Goal: Task Accomplishment & Management: Manage account settings

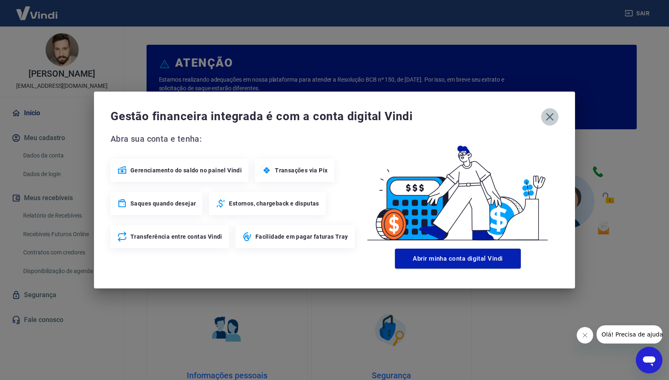
click at [549, 118] on icon "button" at bounding box center [550, 117] width 8 height 8
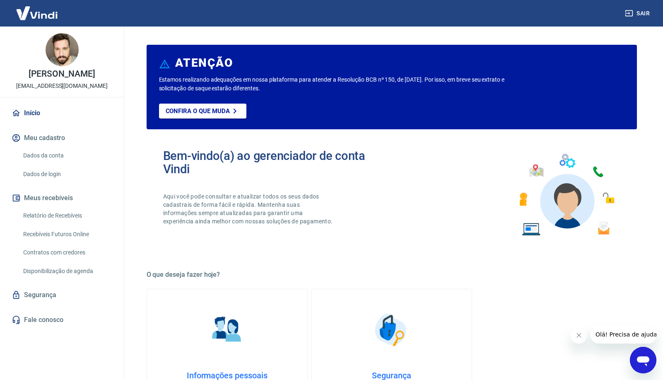
click at [48, 156] on link "Dados da conta" at bounding box center [67, 155] width 94 height 17
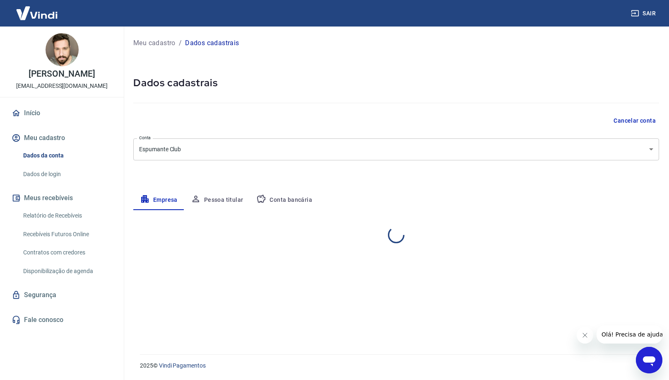
select select "RS"
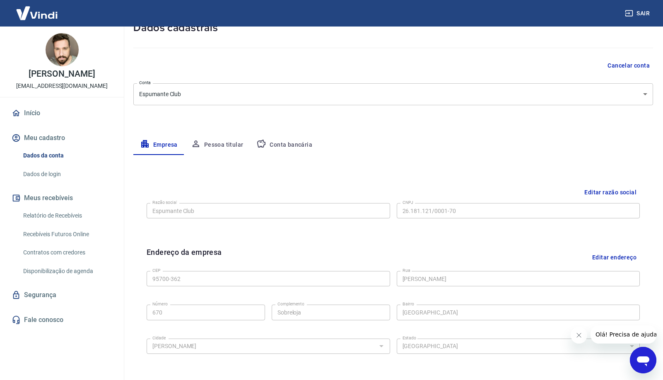
scroll to position [52, 0]
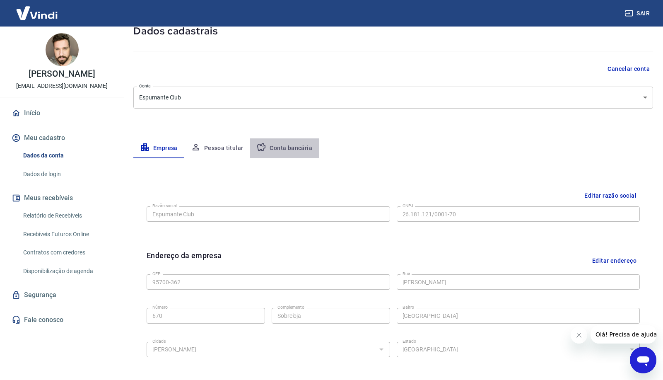
click at [293, 147] on button "Conta bancária" at bounding box center [284, 148] width 69 height 20
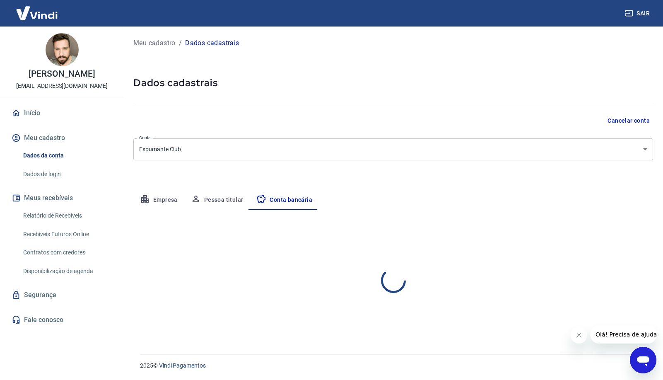
scroll to position [0, 0]
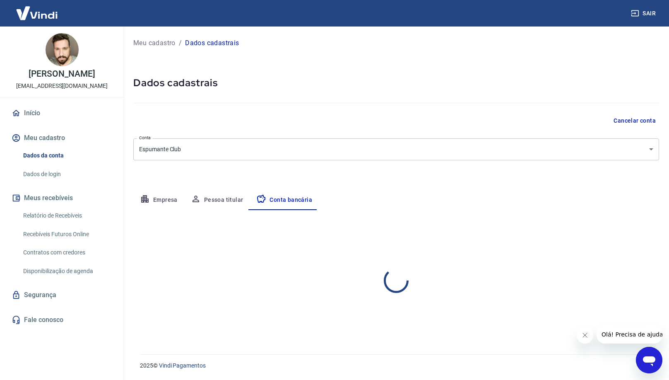
select select "1"
click at [217, 201] on button "Pessoa titular" at bounding box center [217, 200] width 66 height 20
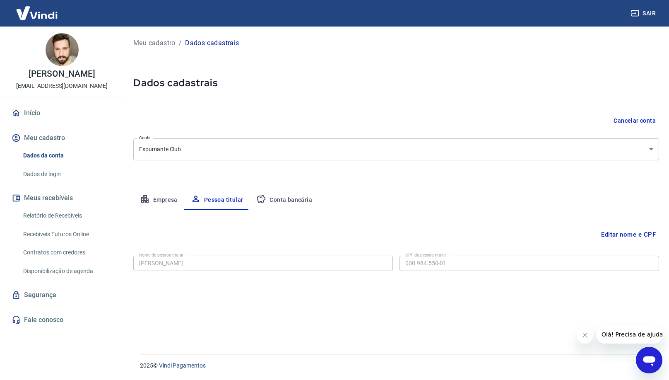
click at [154, 204] on button "Empresa" at bounding box center [158, 200] width 51 height 20
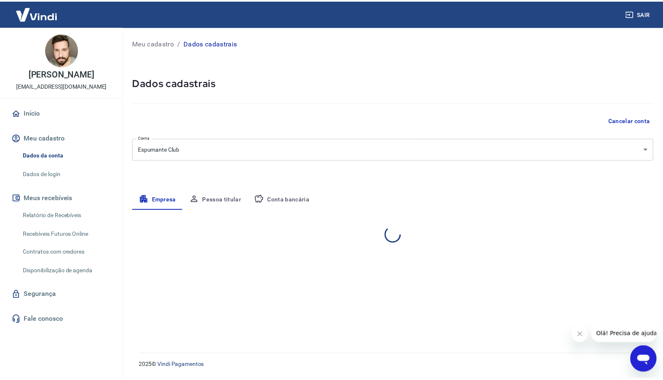
select select "RS"
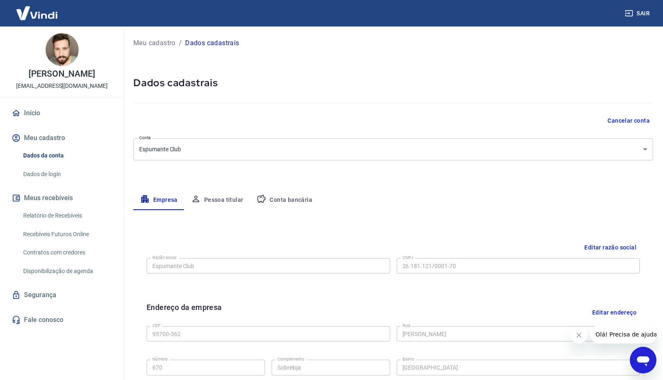
click at [30, 110] on link "Início" at bounding box center [62, 113] width 104 height 18
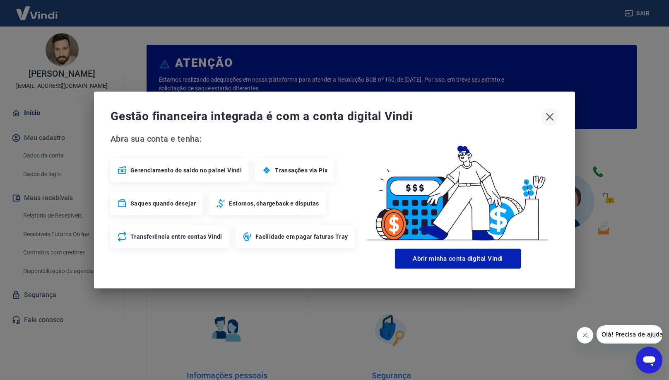
click at [552, 118] on icon "button" at bounding box center [549, 116] width 13 height 13
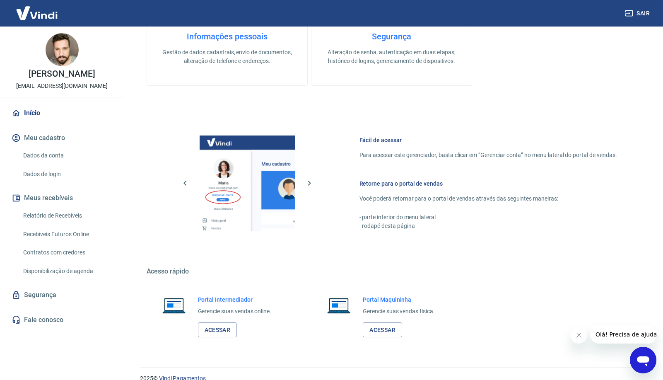
scroll to position [352, 0]
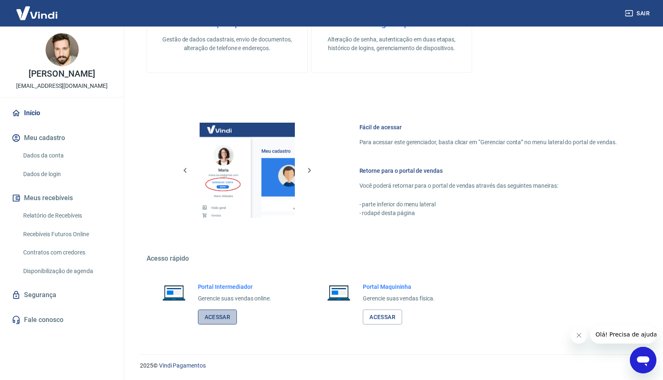
click at [218, 318] on link "Acessar" at bounding box center [217, 316] width 39 height 15
click at [57, 213] on link "Relatório de Recebíveis" at bounding box center [67, 215] width 94 height 17
